Goal: Task Accomplishment & Management: Manage account settings

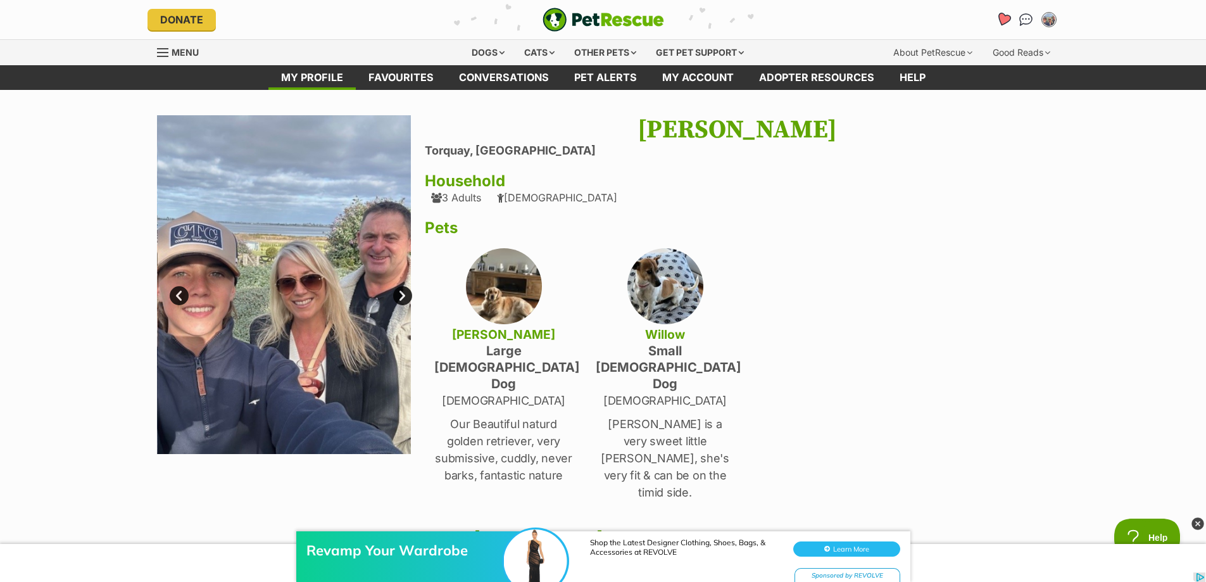
click at [1002, 20] on icon "Favourites" at bounding box center [1002, 19] width 15 height 15
